Goal: Find specific fact: Find contact information

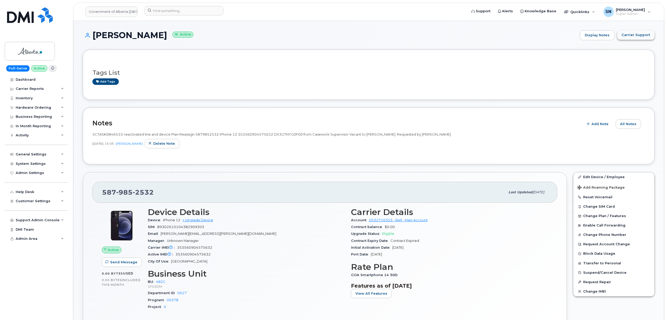
click at [639, 35] on span "Carrier Support" at bounding box center [636, 34] width 28 height 5
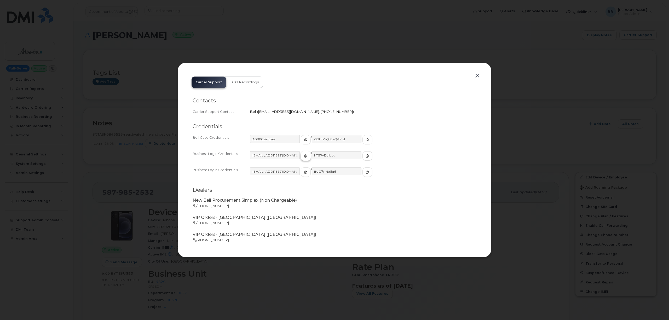
click at [304, 157] on icon "button" at bounding box center [305, 155] width 3 height 3
click at [362, 155] on button "button" at bounding box center [367, 155] width 10 height 9
click at [479, 75] on button "button" at bounding box center [477, 75] width 8 height 7
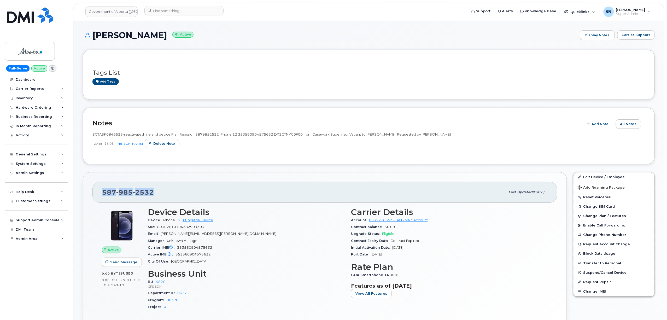
drag, startPoint x: 111, startPoint y: 192, endPoint x: 152, endPoint y: 193, distance: 41.0
click at [152, 193] on span "587 985 2532" at bounding box center [128, 192] width 52 height 8
copy span "587 985 2532"
click at [191, 14] on input at bounding box center [183, 10] width 79 height 9
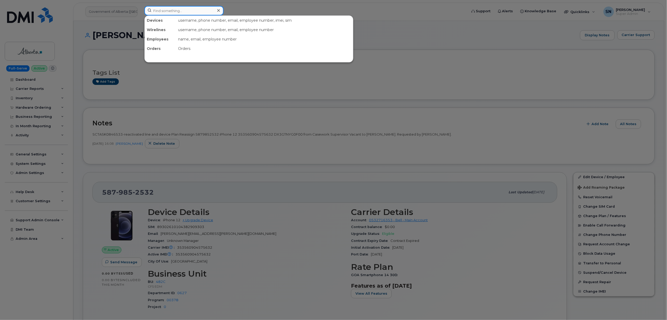
paste input "7802318923"
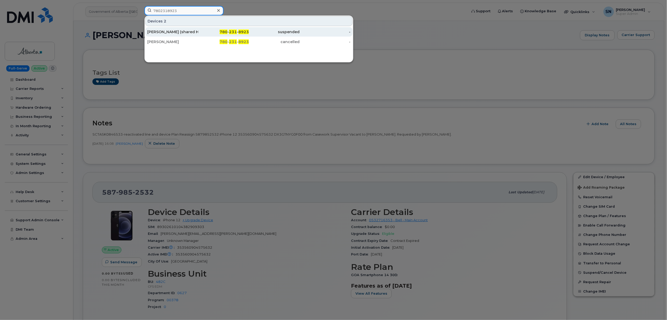
type input "7802318923"
click at [169, 31] on div "[PERSON_NAME] (shared HMP phone)" at bounding box center [172, 31] width 51 height 5
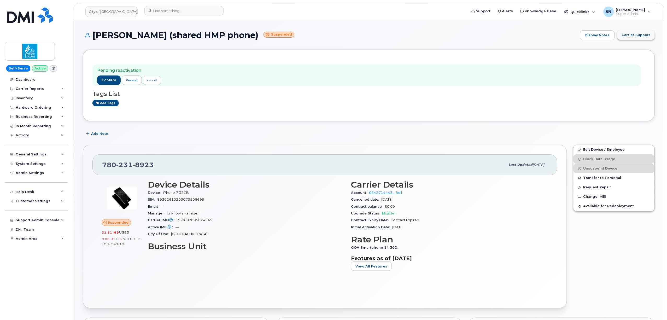
click at [639, 33] on span "Carrier Support" at bounding box center [636, 34] width 28 height 5
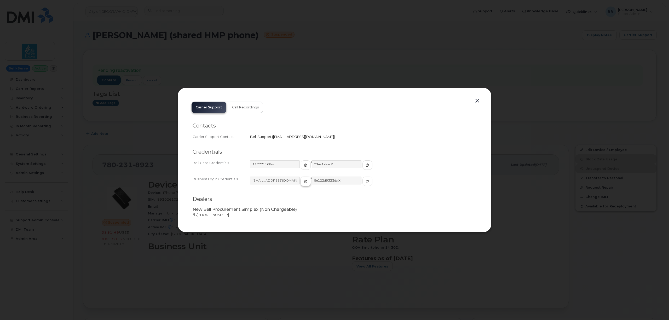
click at [304, 182] on icon "button" at bounding box center [305, 181] width 3 height 3
click at [366, 180] on icon "button" at bounding box center [367, 181] width 3 height 3
click at [477, 102] on button "button" at bounding box center [477, 100] width 8 height 7
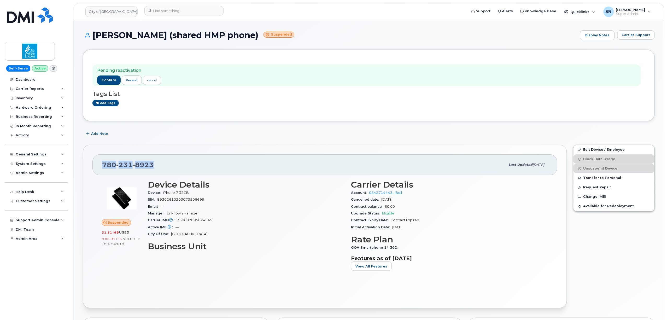
drag, startPoint x: 104, startPoint y: 164, endPoint x: 147, endPoint y: 164, distance: 42.8
click at [153, 165] on div "[PHONE_NUMBER]" at bounding box center [304, 164] width 404 height 11
copy span "[PHONE_NUMBER]"
click at [104, 81] on span "confirm" at bounding box center [109, 80] width 15 height 5
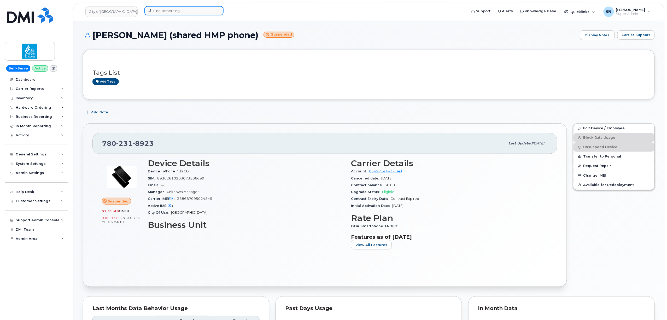
click at [193, 15] on input at bounding box center [183, 10] width 79 height 9
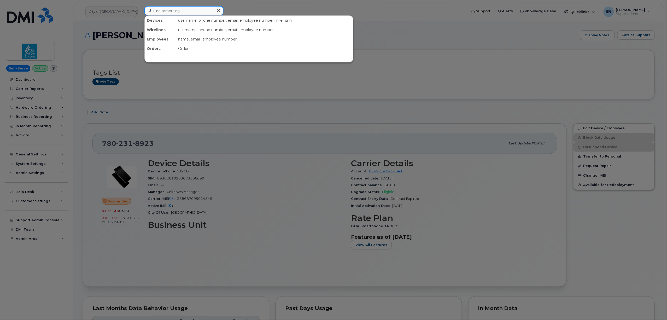
paste input "2504180930"
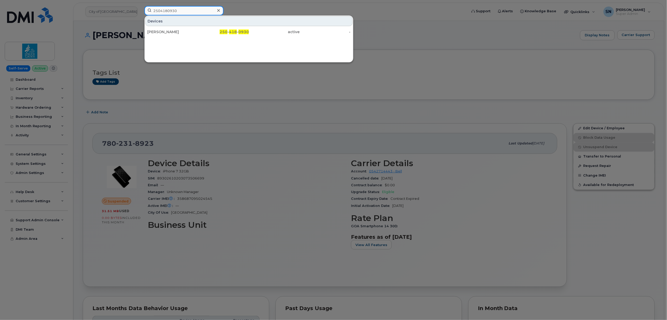
type input "2504180930"
click at [182, 33] on div "[PERSON_NAME]" at bounding box center [172, 31] width 51 height 5
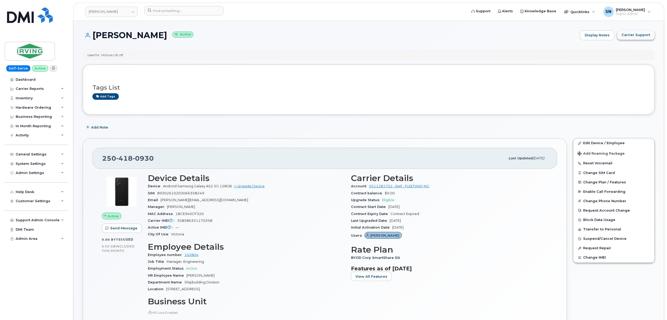
click at [636, 37] on span "Carrier Support" at bounding box center [636, 34] width 28 height 5
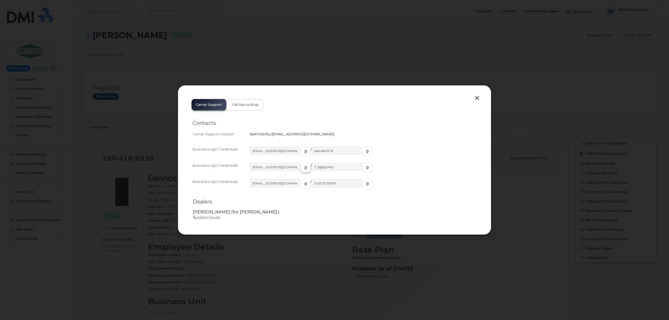
click at [304, 167] on icon "button" at bounding box center [305, 167] width 3 height 3
click at [362, 166] on button "button" at bounding box center [367, 167] width 10 height 9
click at [479, 98] on button "button" at bounding box center [477, 98] width 8 height 7
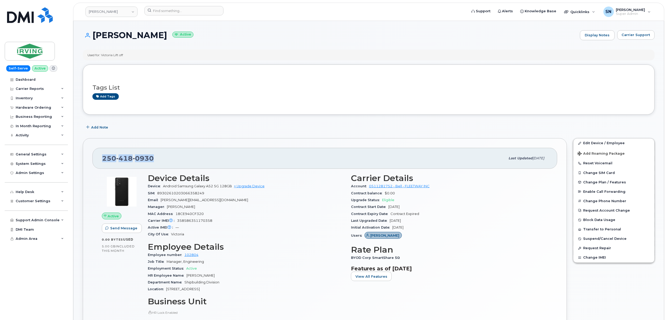
drag, startPoint x: 100, startPoint y: 159, endPoint x: 157, endPoint y: 160, distance: 57.2
click at [157, 160] on div "250 418 0930 Last updated Sep 09, 2025" at bounding box center [324, 158] width 465 height 21
copy span "250 418 0930"
click at [637, 33] on span "Carrier Support" at bounding box center [636, 34] width 28 height 5
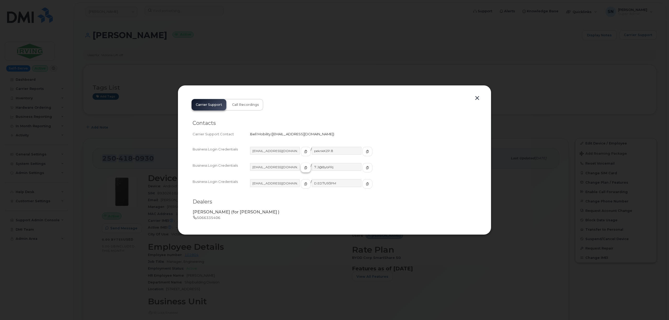
click at [304, 168] on icon "button" at bounding box center [305, 167] width 3 height 3
click at [365, 167] on span "button" at bounding box center [367, 167] width 5 height 5
click at [475, 99] on button "button" at bounding box center [477, 98] width 8 height 7
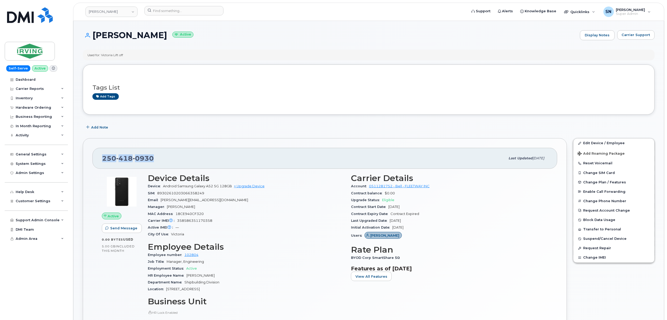
copy span "250 418 0930"
drag, startPoint x: 95, startPoint y: 32, endPoint x: 180, endPoint y: 37, distance: 84.5
click at [180, 37] on h1 "Maksym Pikhteryev Active" at bounding box center [330, 35] width 495 height 9
copy h1 "[PERSON_NAME]"
